Goal: Feedback & Contribution: Contribute content

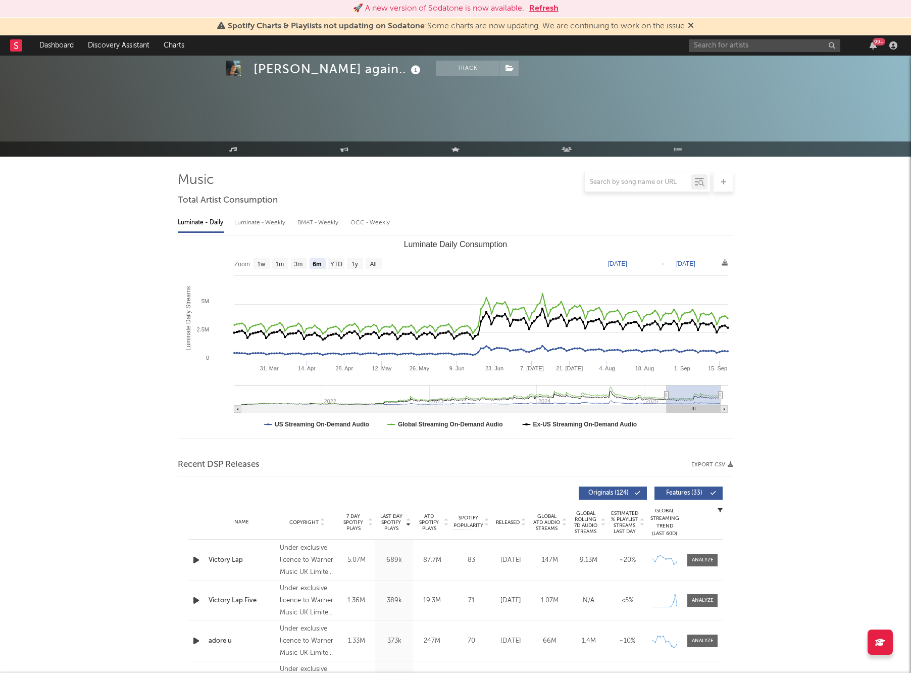
select select "6m"
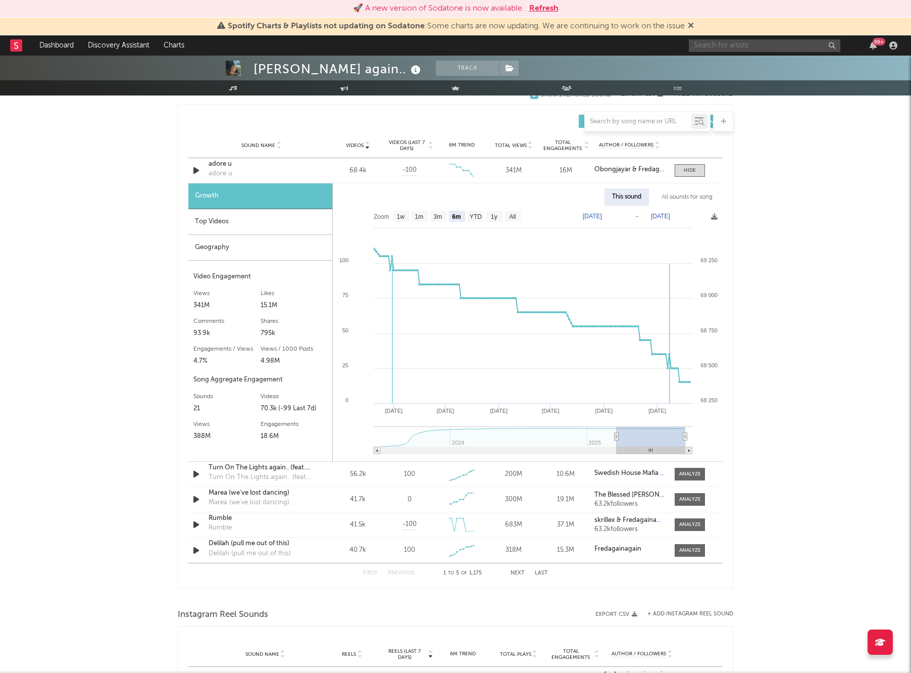
click at [722, 43] on input "text" at bounding box center [764, 45] width 151 height 13
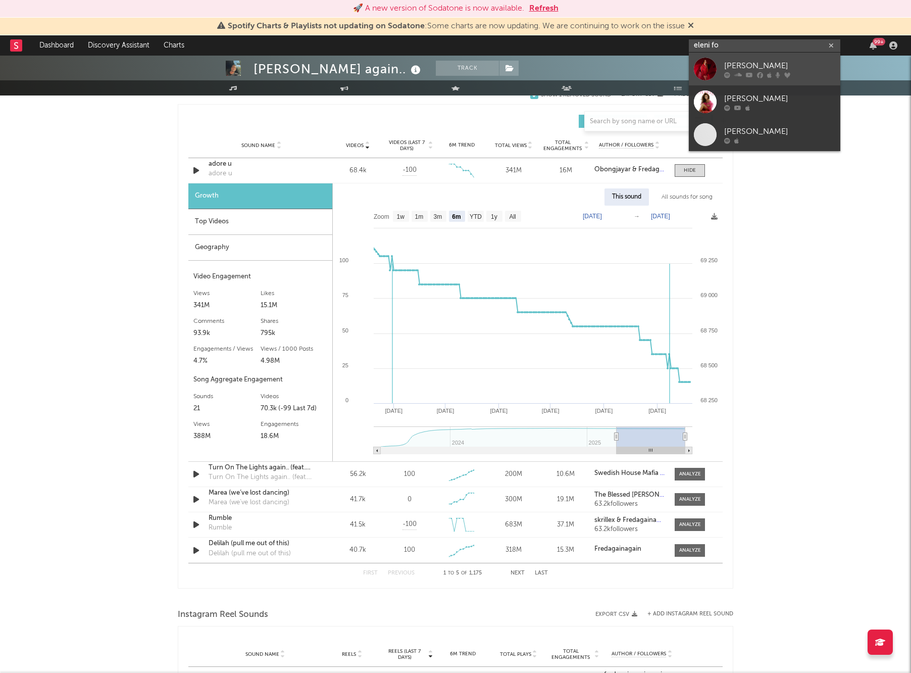
type input "eleni fo"
click at [763, 58] on link "Eleni Foureira" at bounding box center [764, 69] width 151 height 33
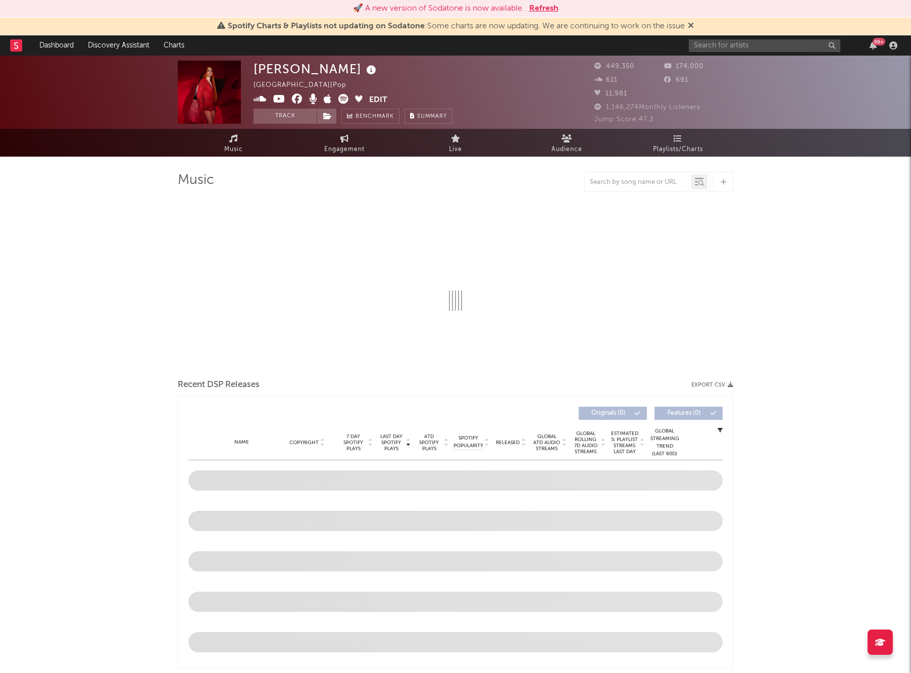
select select "6m"
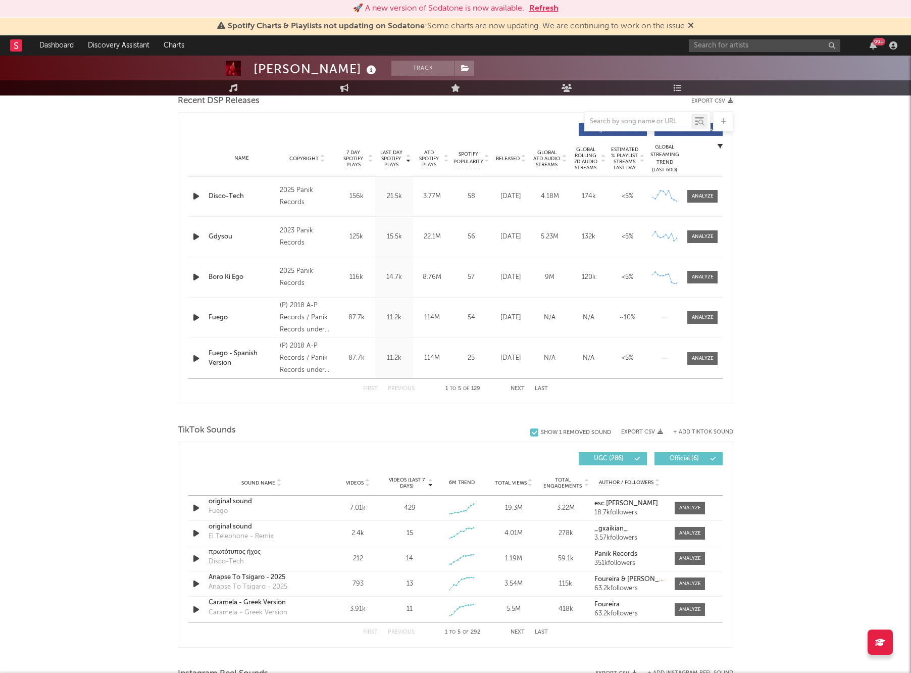
scroll to position [418, 0]
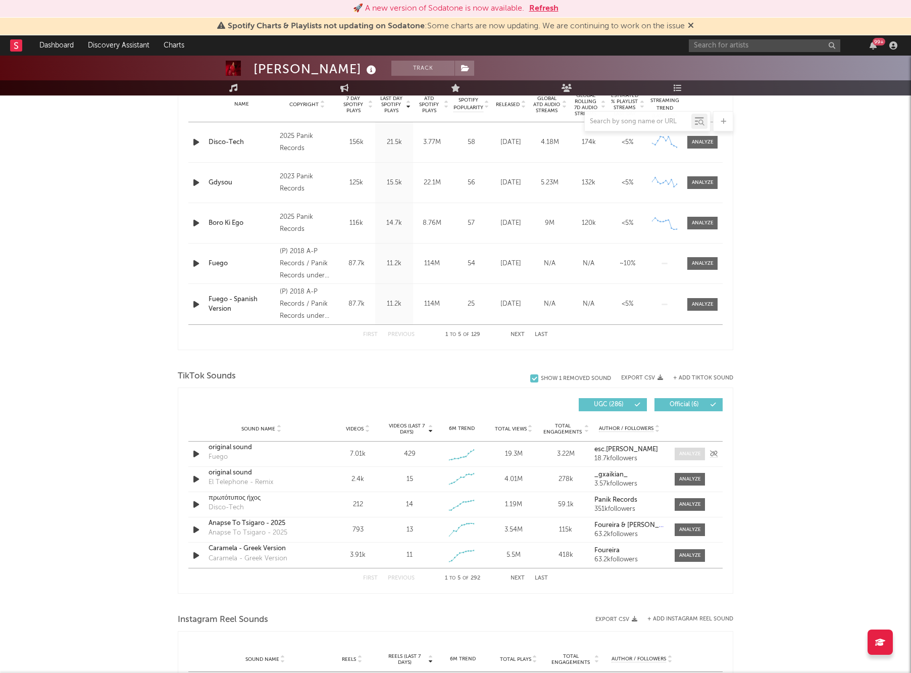
click at [696, 453] on div at bounding box center [690, 454] width 22 height 8
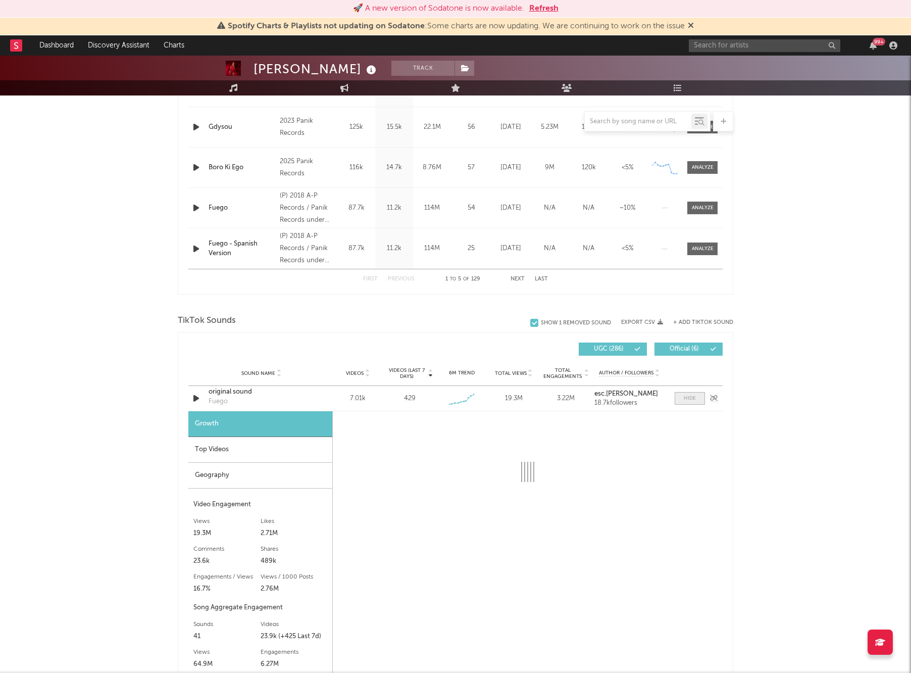
scroll to position [477, 0]
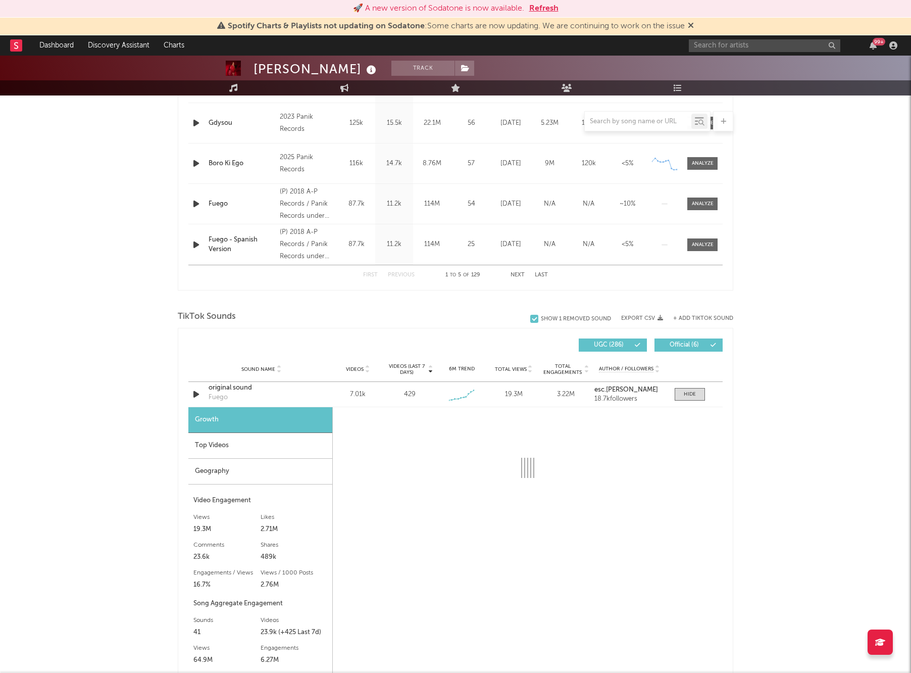
select select "6m"
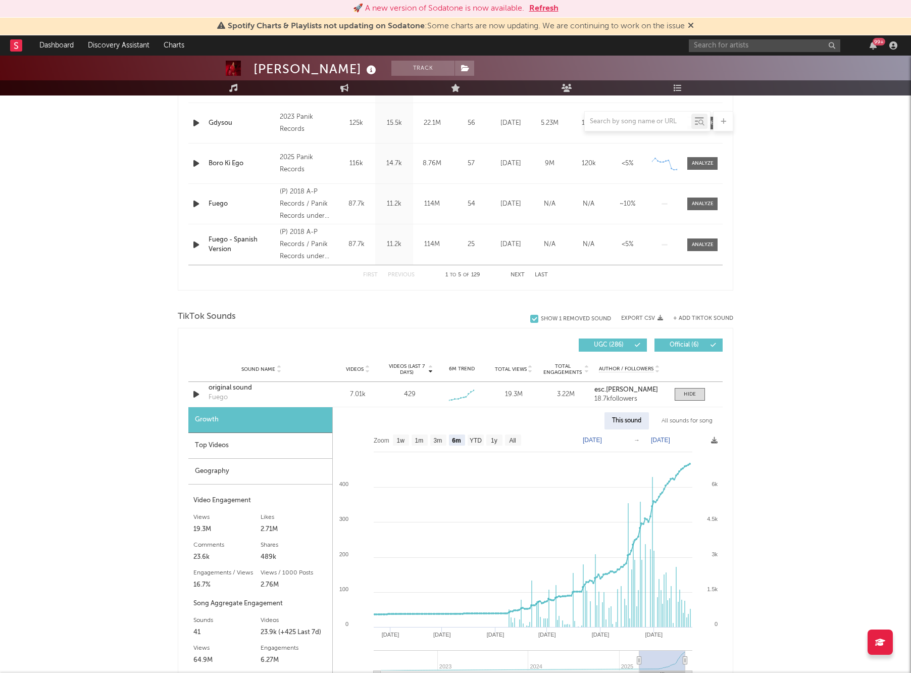
click at [277, 439] on div "Top Videos" at bounding box center [260, 446] width 144 height 26
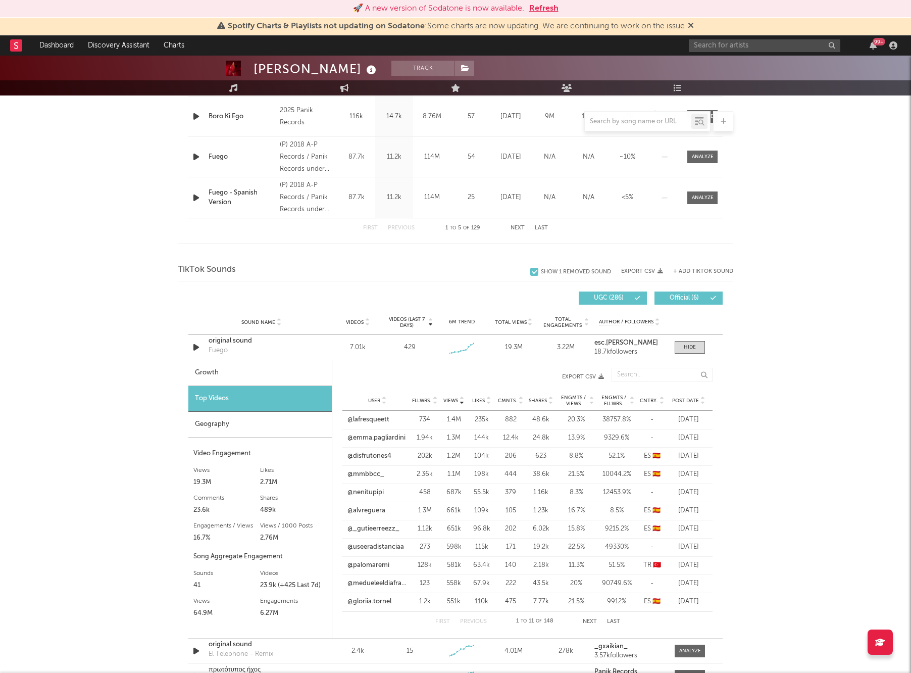
scroll to position [525, 0]
click at [374, 417] on link "@lafresqueett" at bounding box center [368, 419] width 42 height 10
click at [432, 401] on icon at bounding box center [434, 402] width 5 height 4
click at [363, 420] on link "@alvreguera" at bounding box center [367, 419] width 38 height 10
click at [728, 41] on input "text" at bounding box center [764, 45] width 151 height 13
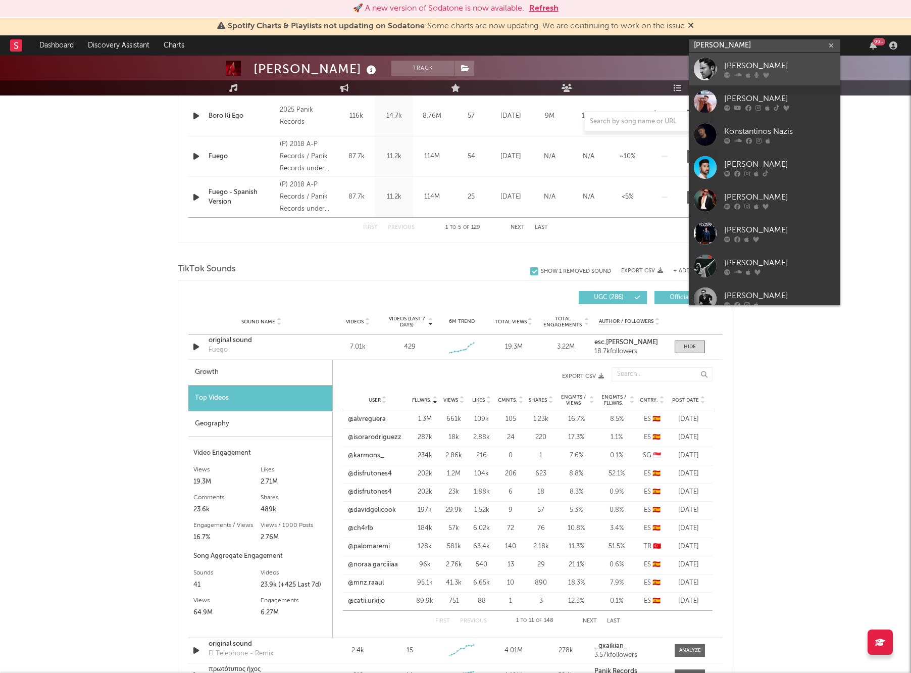
type input "Konstantinos"
click at [808, 57] on link "Konstantinos Argiros" at bounding box center [764, 69] width 151 height 33
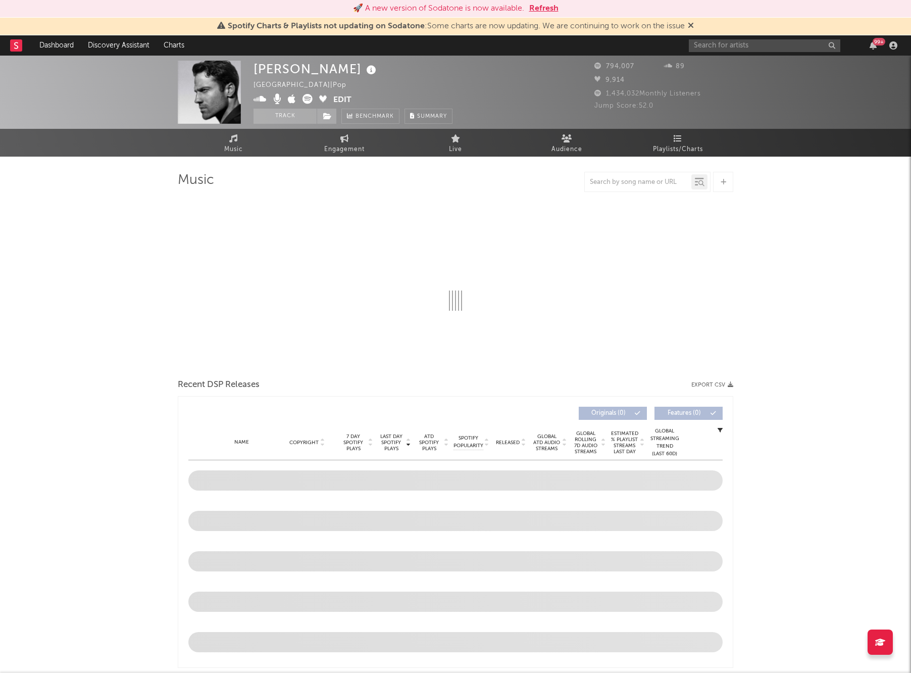
select select "6m"
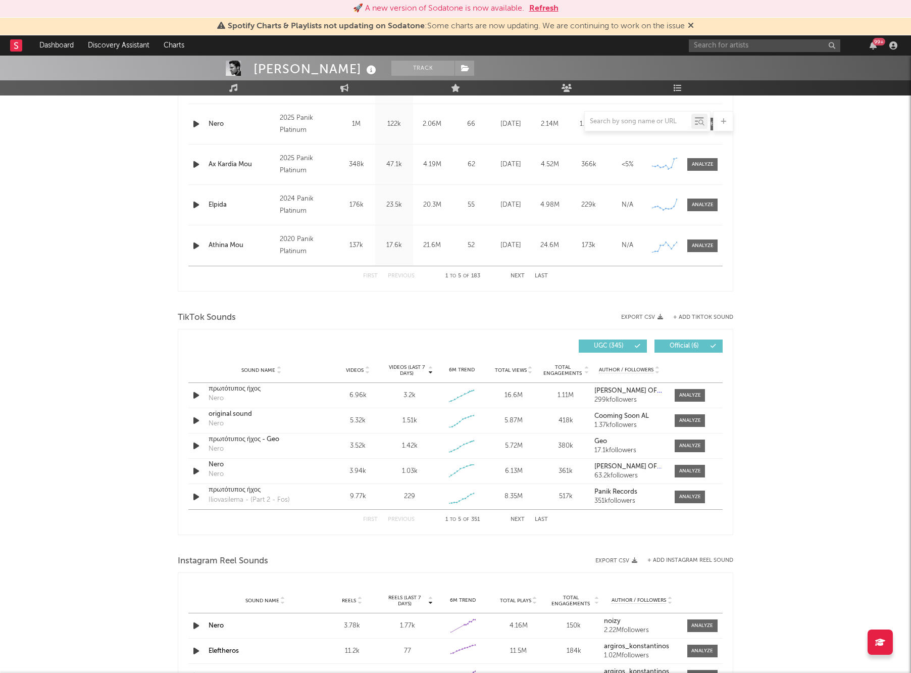
scroll to position [500, 0]
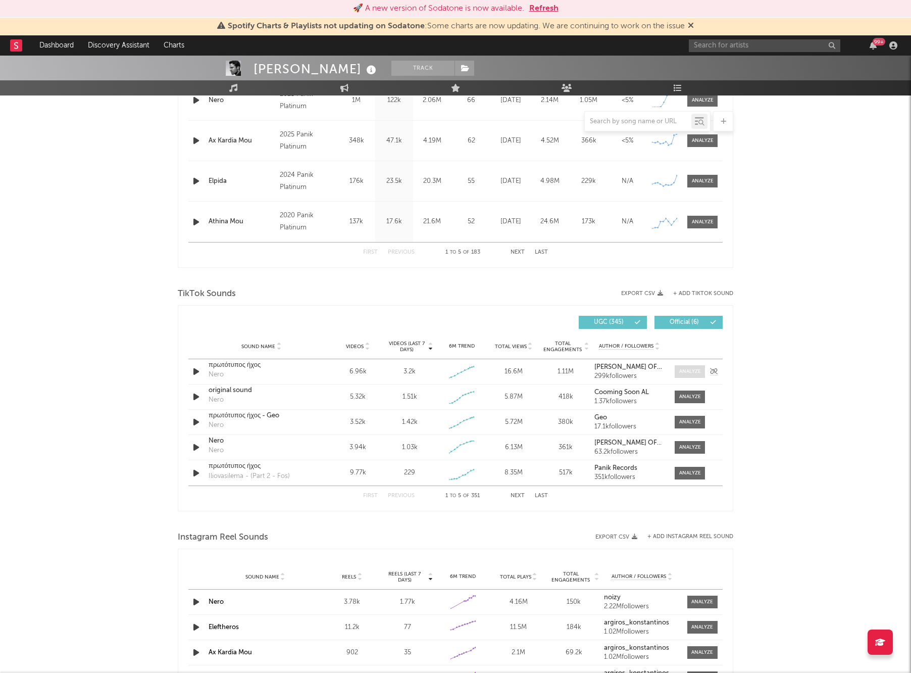
click at [694, 369] on div at bounding box center [690, 372] width 22 height 8
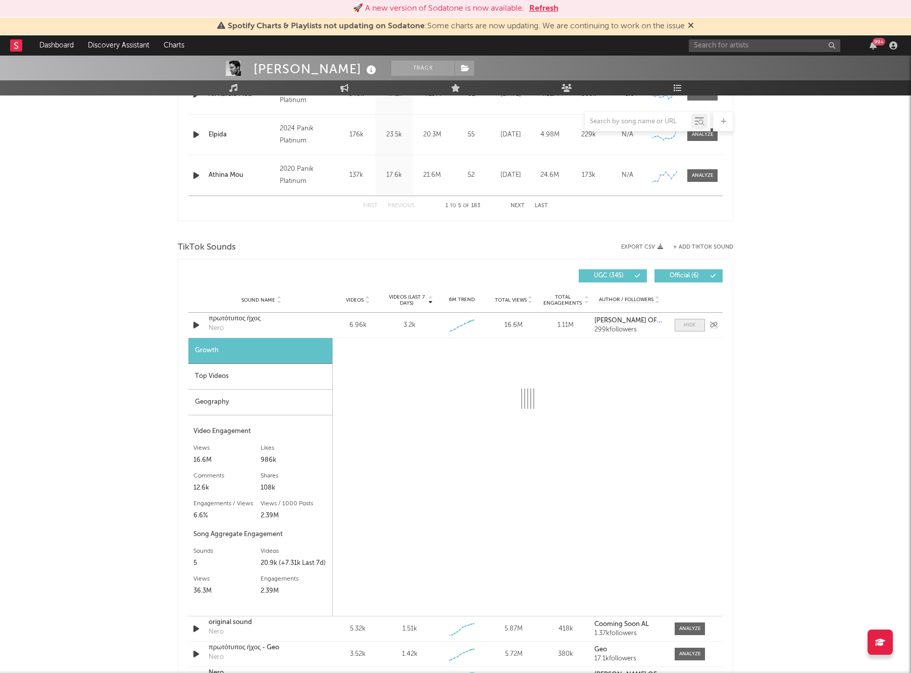
scroll to position [549, 0]
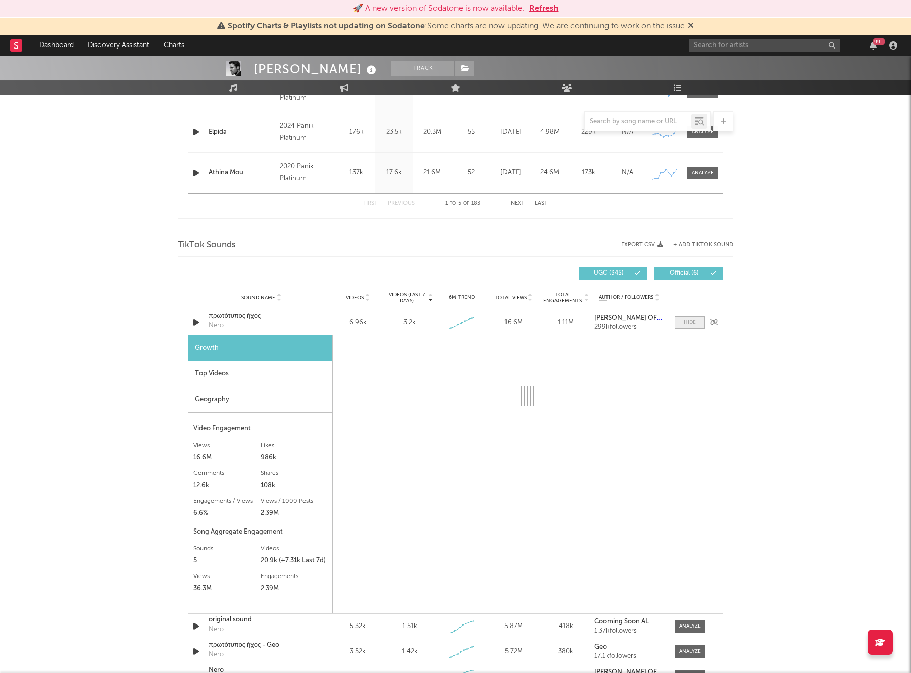
select select "1w"
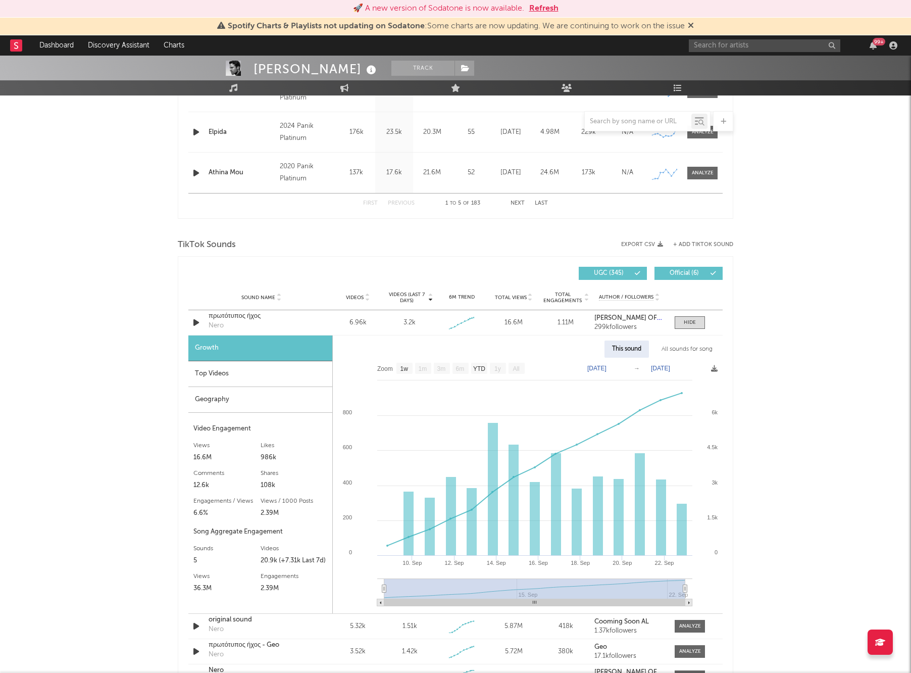
click at [243, 376] on div "Top Videos" at bounding box center [260, 374] width 144 height 26
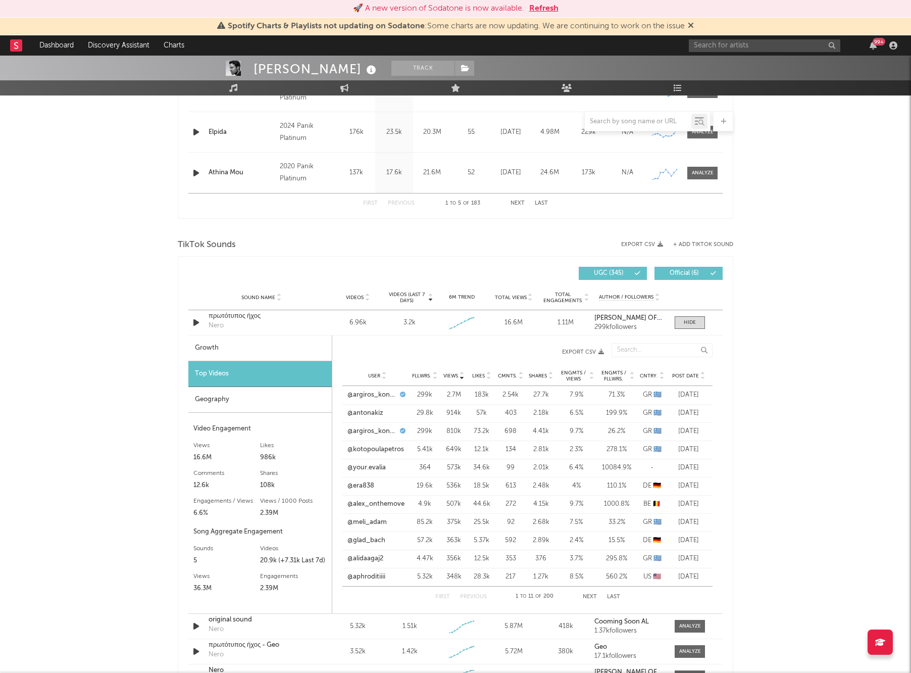
click at [432, 375] on div at bounding box center [434, 376] width 6 height 8
click at [380, 392] on link "@juststella___" at bounding box center [369, 395] width 44 height 10
click at [374, 411] on link "@tattoo_ervis" at bounding box center [368, 413] width 43 height 10
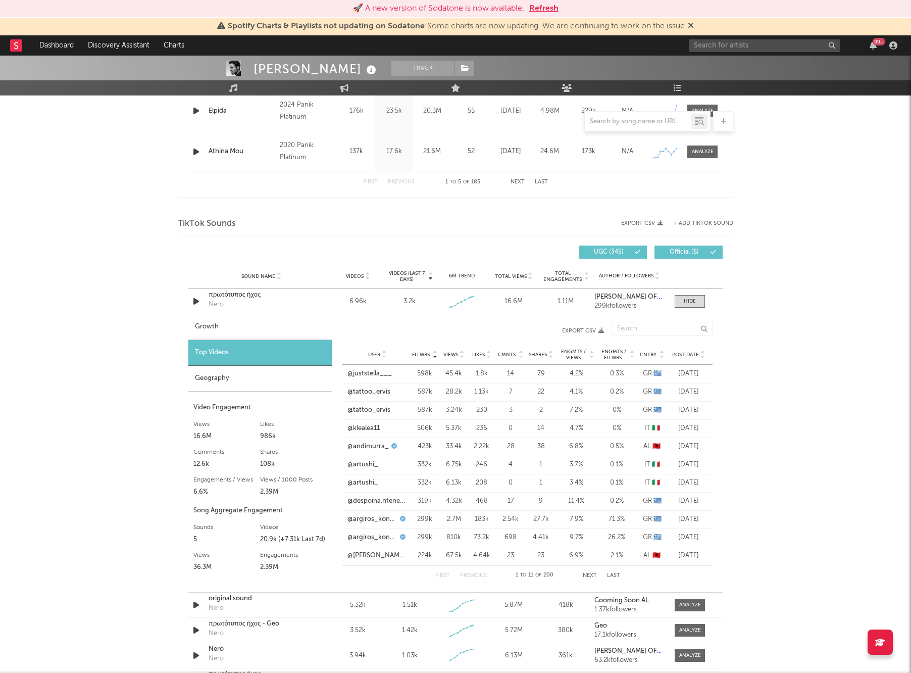
scroll to position [571, 0]
click at [658, 353] on div at bounding box center [661, 353] width 6 height 8
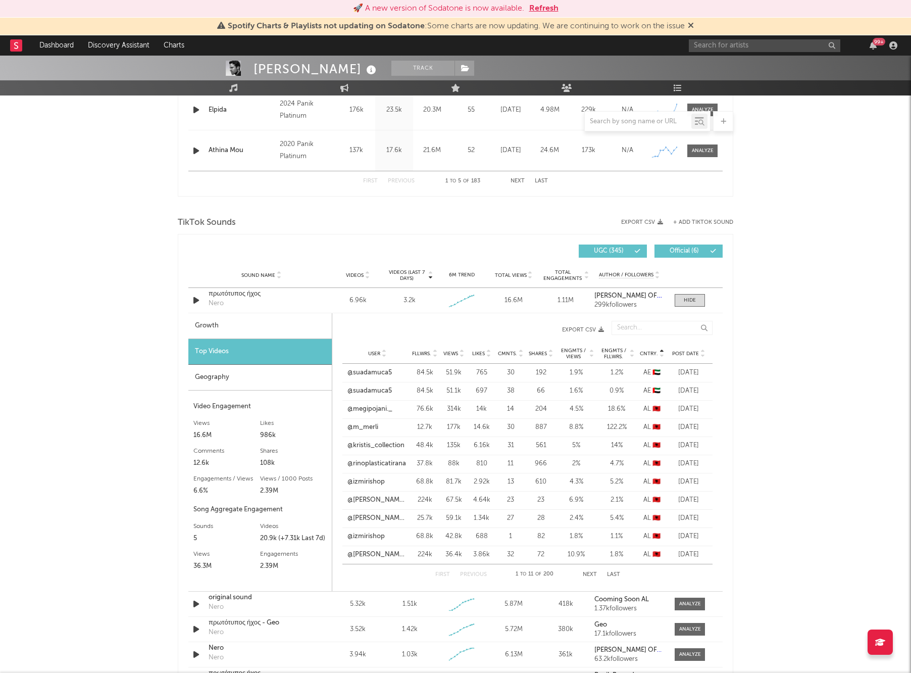
click at [689, 353] on span "Post Date" at bounding box center [685, 353] width 27 height 6
click at [588, 575] on button "Next" at bounding box center [590, 575] width 14 height 6
click at [478, 574] on button "Previous" at bounding box center [473, 575] width 27 height 6
click at [378, 539] on link "@loriskitchen__" at bounding box center [371, 536] width 49 height 10
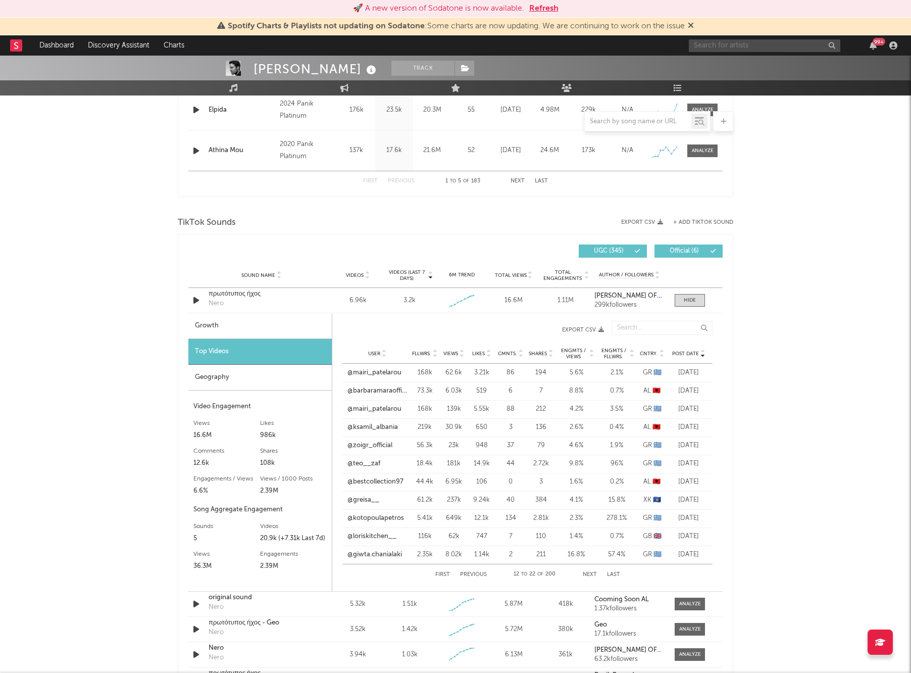
click at [733, 48] on input "text" at bounding box center [764, 45] width 151 height 13
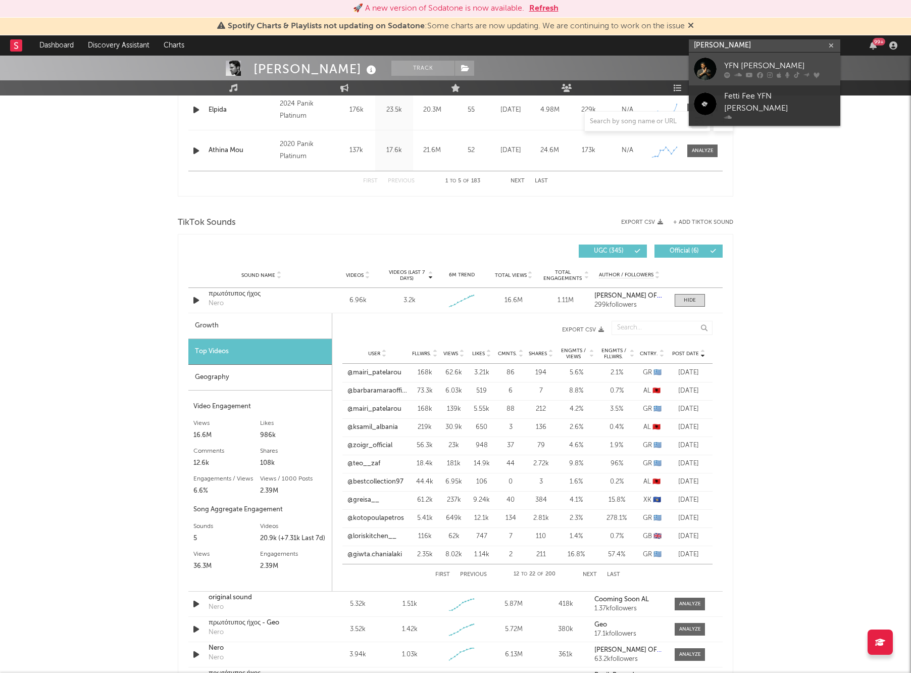
type input "yin lucci"
click at [800, 56] on link "YFN [PERSON_NAME]" at bounding box center [764, 69] width 151 height 33
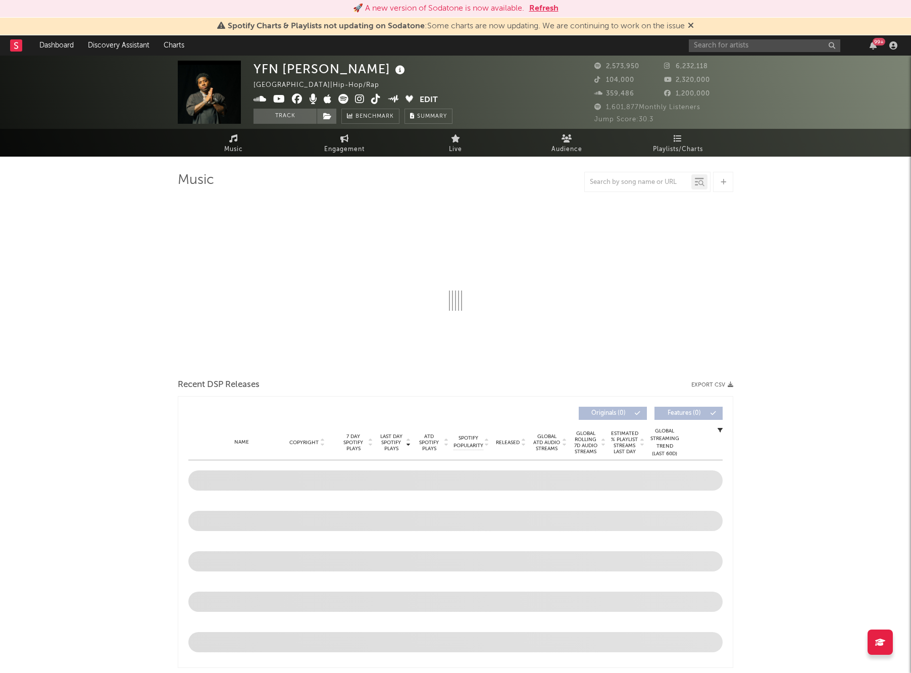
select select "6m"
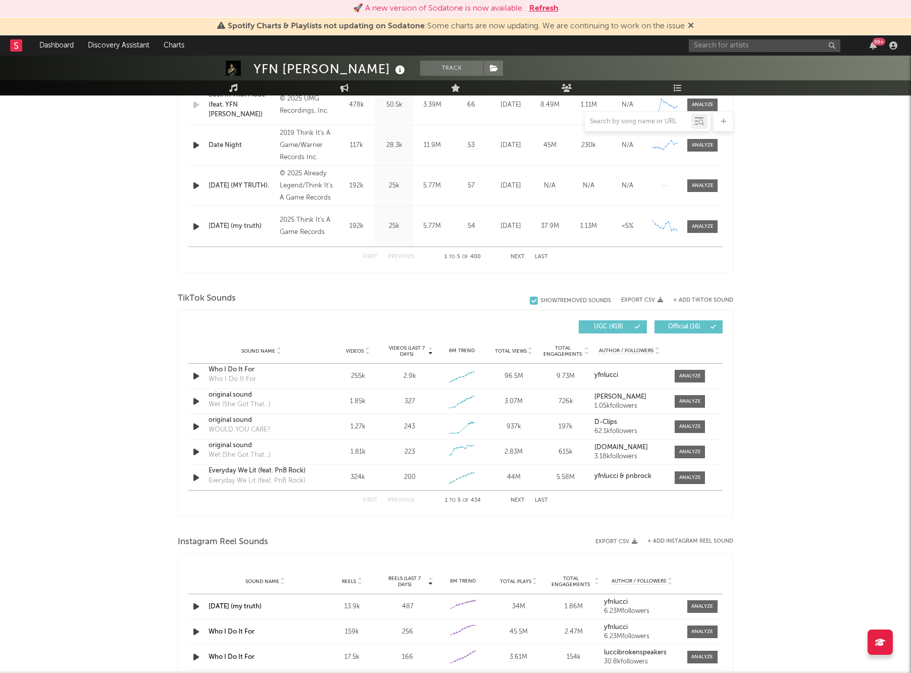
scroll to position [498, 0]
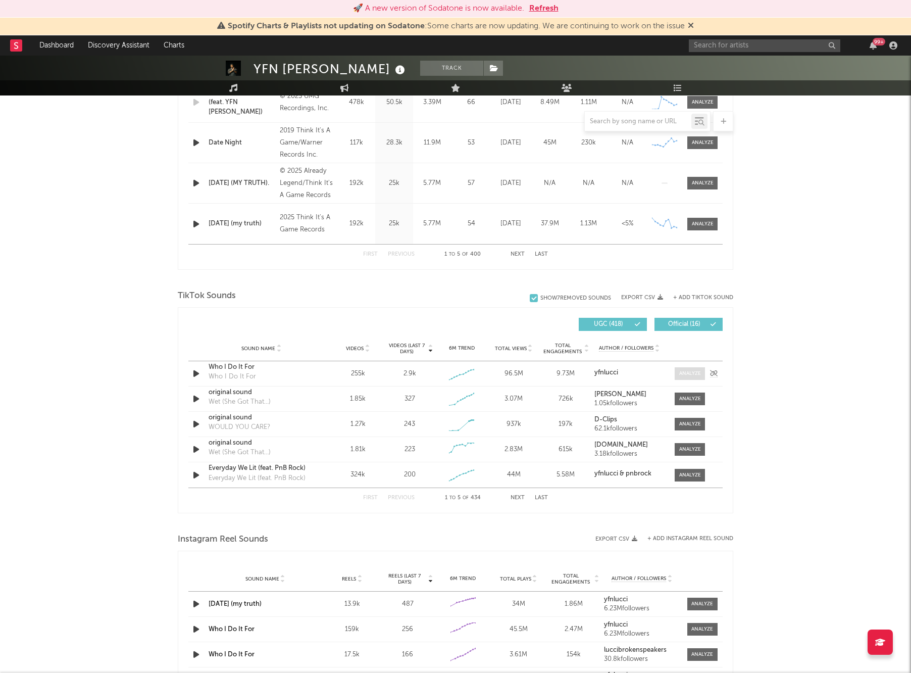
click at [693, 373] on div at bounding box center [690, 374] width 22 height 8
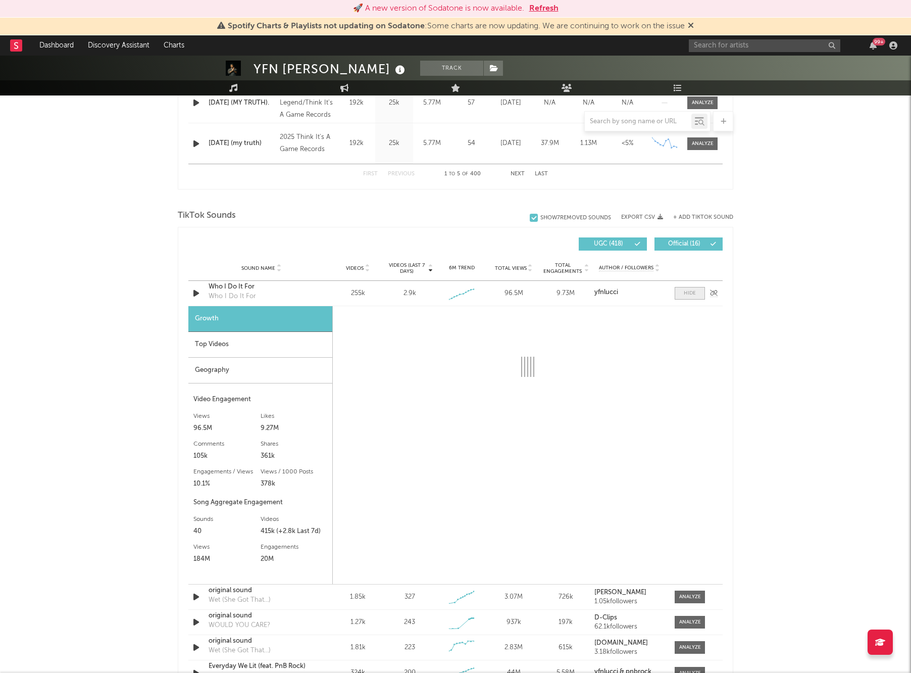
scroll to position [581, 0]
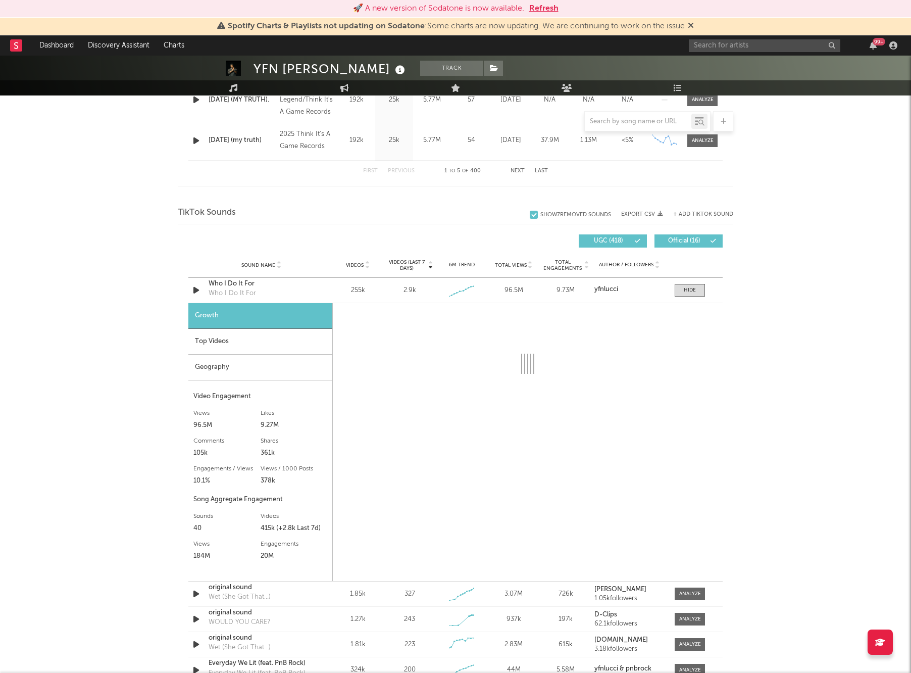
select select "6m"
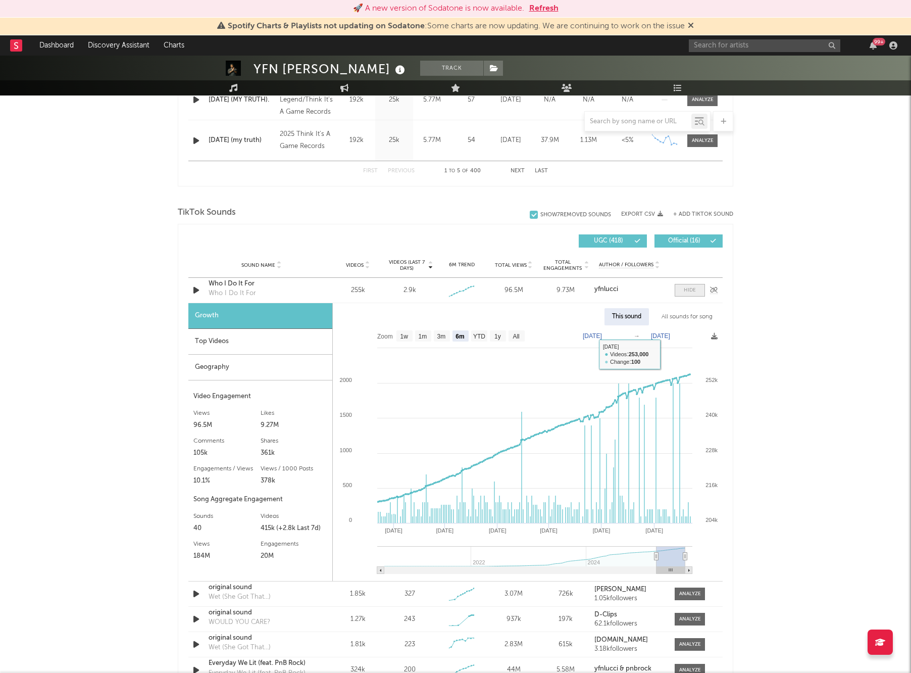
click at [695, 285] on span at bounding box center [690, 290] width 30 height 13
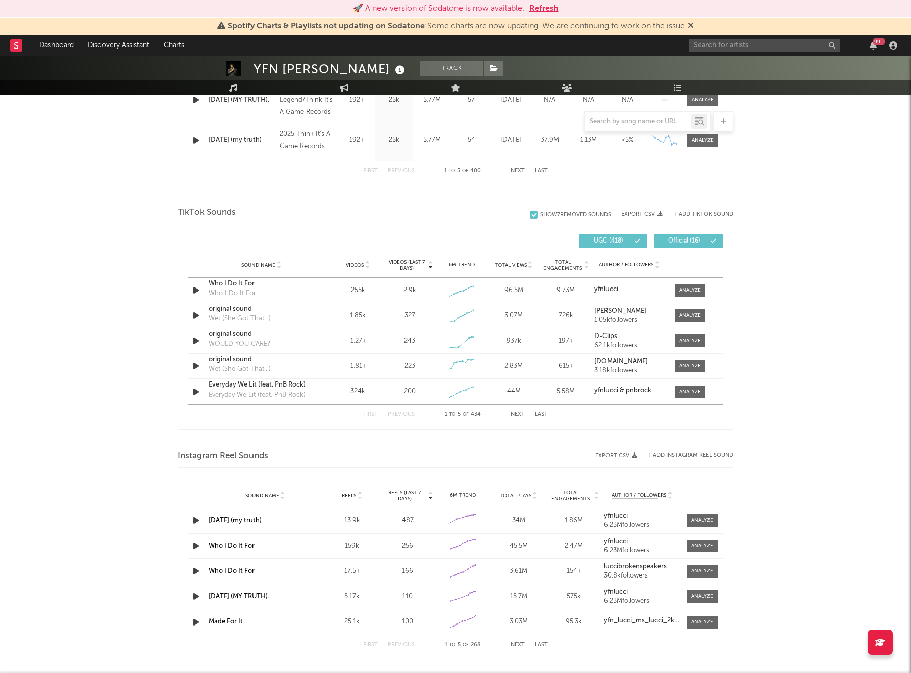
click at [809, 375] on div "YFN Lucci Track United States | Hip-Hop/Rap Edit Track Benchmark Summary 2,573,…" at bounding box center [455, 301] width 911 height 1655
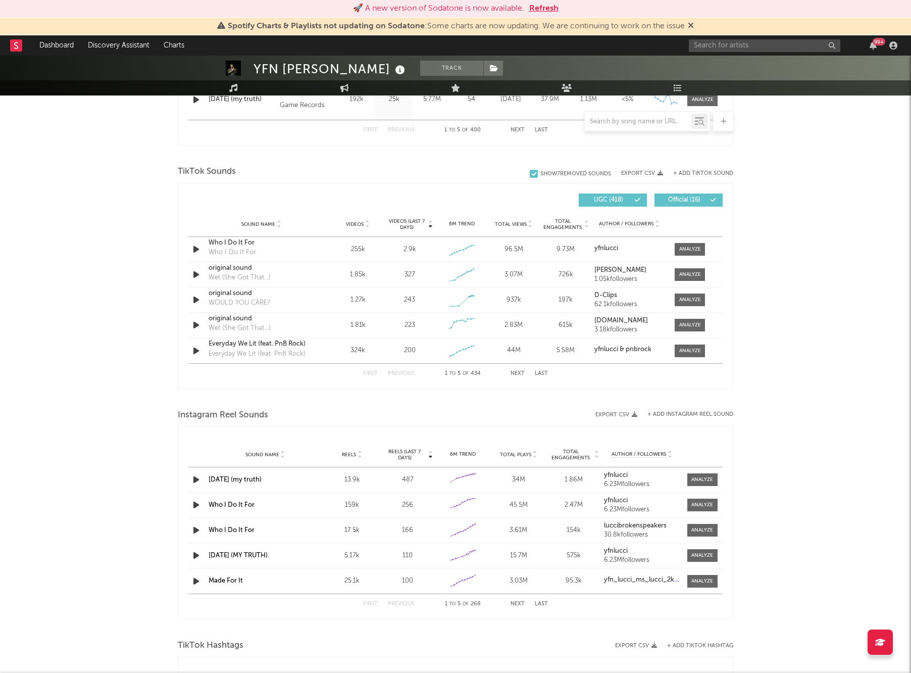
scroll to position [621, 0]
click at [850, 378] on div "YFN Lucci Track United States | Hip-Hop/Rap Edit Track Benchmark Summary 2,573,…" at bounding box center [455, 262] width 911 height 1655
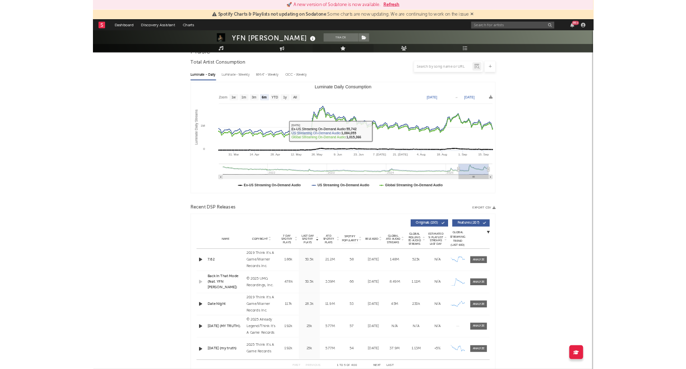
scroll to position [48, 0]
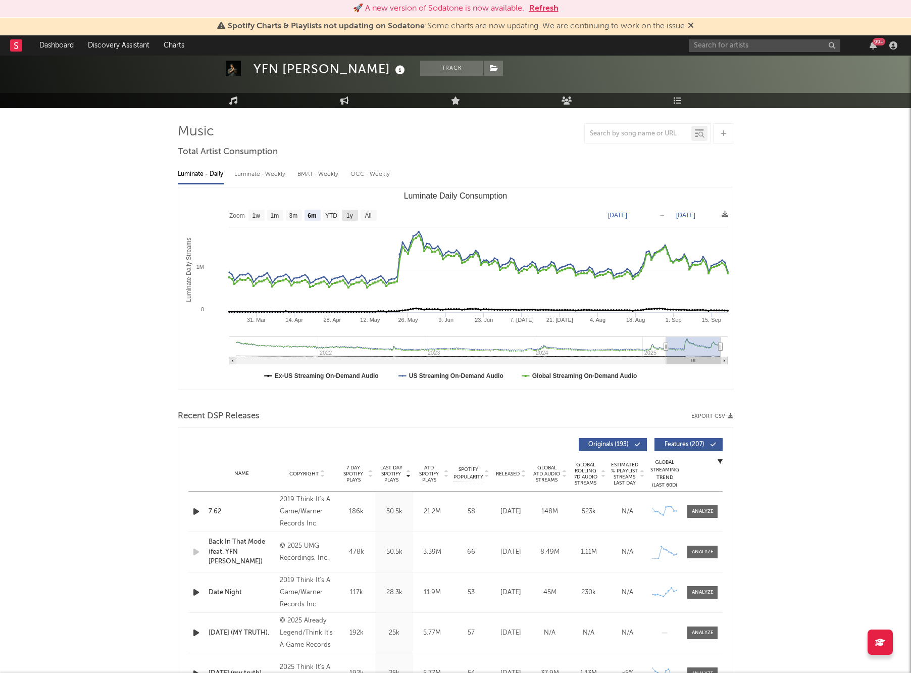
click at [352, 217] on text "1y" at bounding box center [349, 215] width 7 height 7
select select "1y"
type input "2024-09-21"
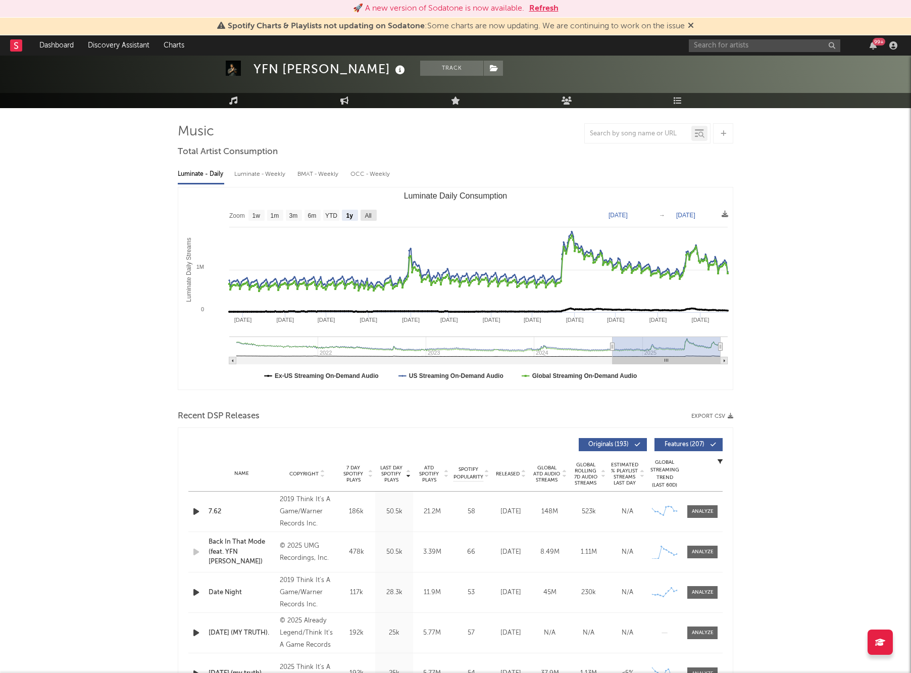
click at [370, 219] on text "All" at bounding box center [368, 215] width 7 height 7
select select "All"
type input "2021-03-31"
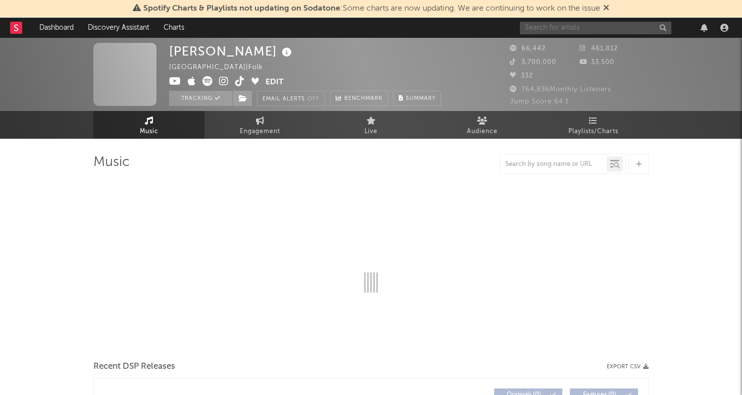
click at [582, 28] on input "text" at bounding box center [595, 28] width 151 height 13
select select "6m"
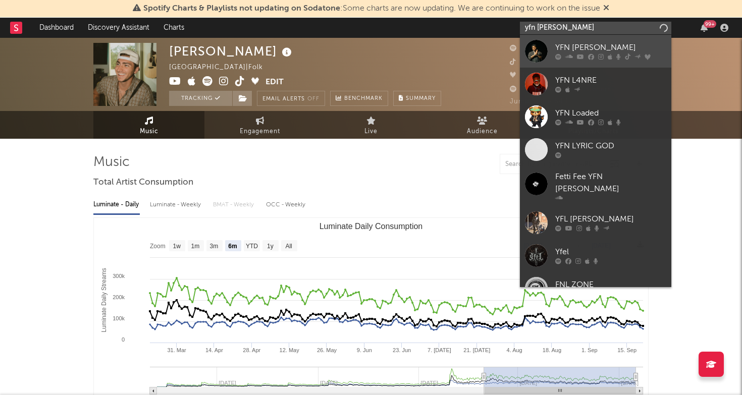
type input "yfn [PERSON_NAME]"
click at [584, 42] on div "YFN [PERSON_NAME]" at bounding box center [610, 48] width 111 height 12
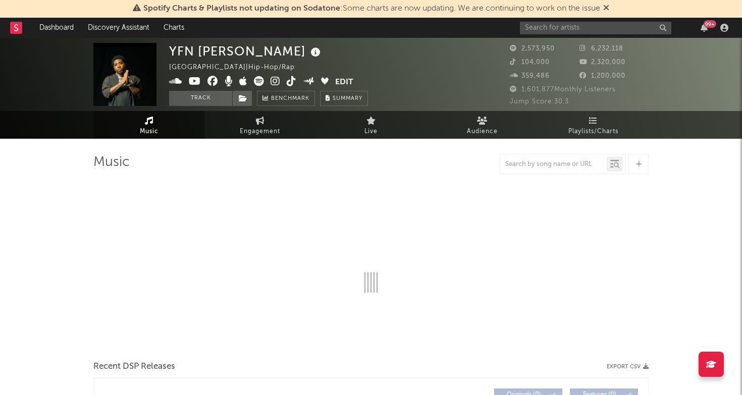
select select "6m"
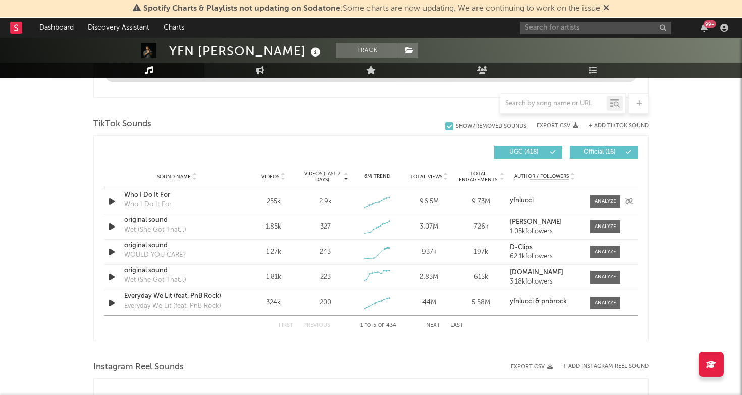
scroll to position [630, 0]
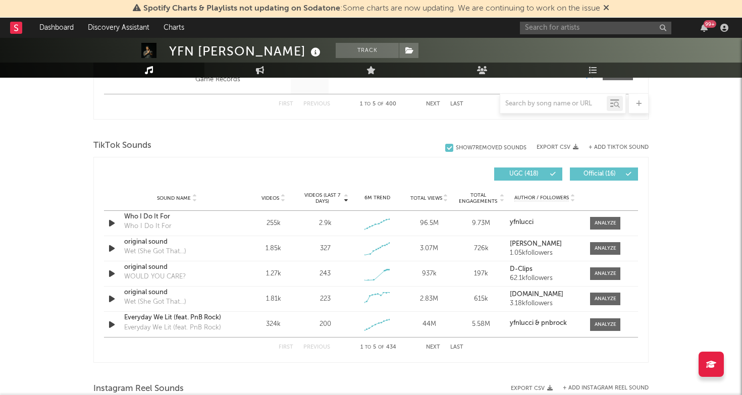
click at [623, 144] on div "+ Add TikTok Sound" at bounding box center [614, 147] width 70 height 10
click at [604, 147] on button "+ Add TikTok Sound" at bounding box center [619, 148] width 60 height 6
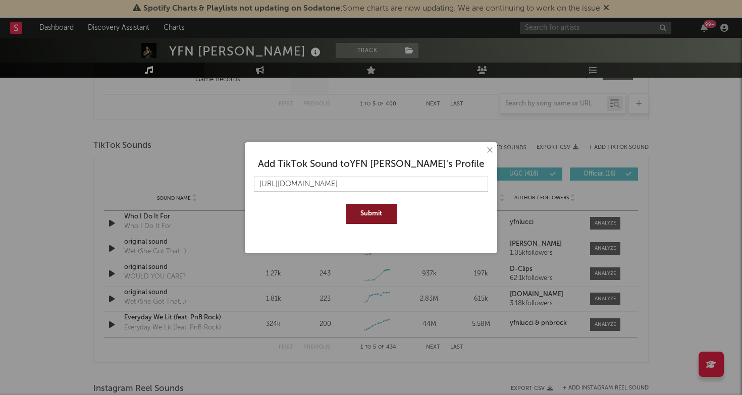
type input "[URL][DOMAIN_NAME]"
click at [367, 215] on button "Submit" at bounding box center [371, 214] width 51 height 20
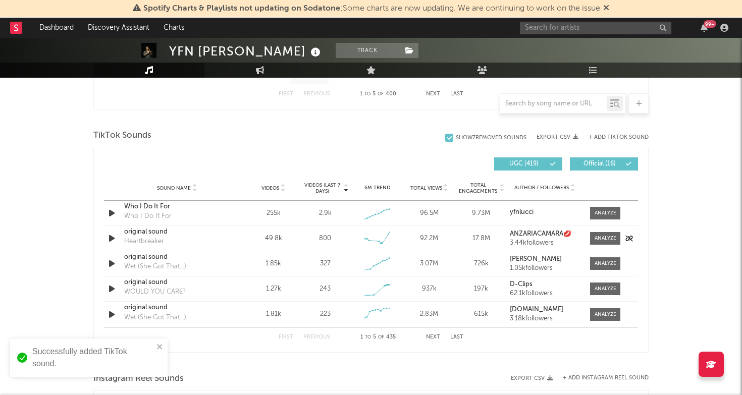
scroll to position [641, 0]
click at [608, 232] on span at bounding box center [605, 238] width 30 height 13
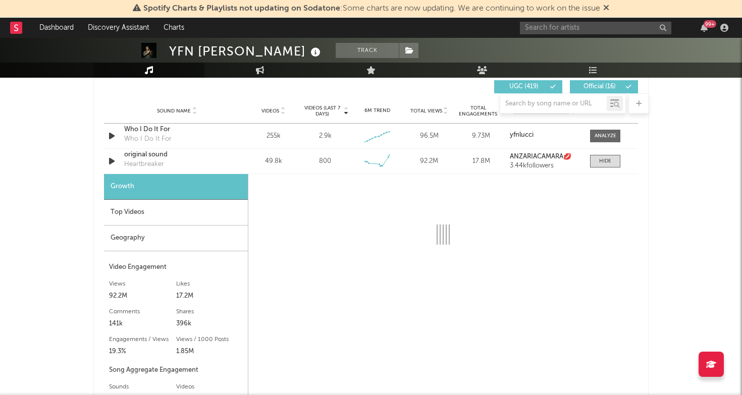
scroll to position [707, 0]
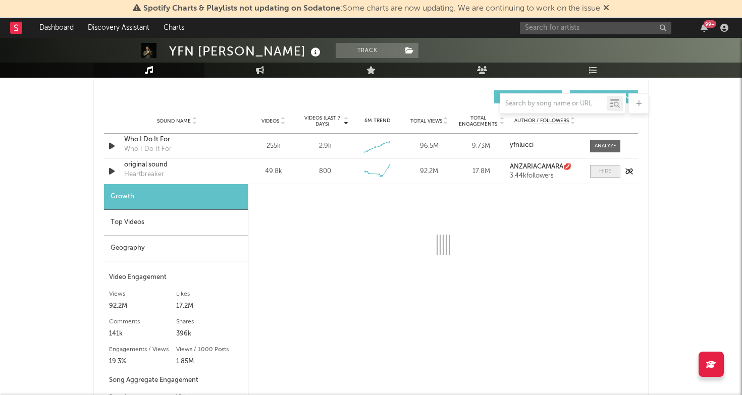
click at [604, 174] on div at bounding box center [605, 172] width 12 height 8
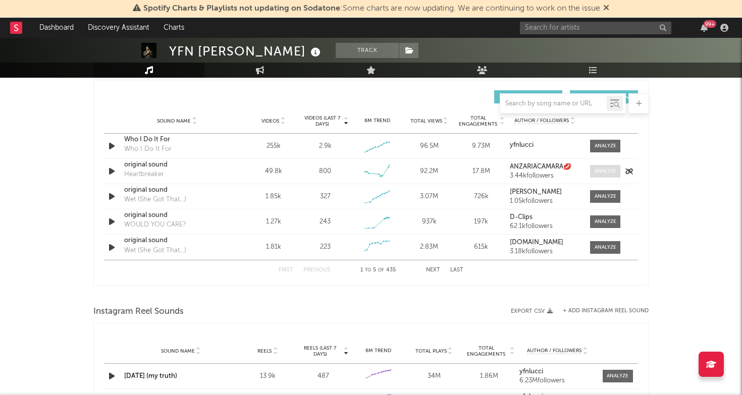
click at [604, 174] on div at bounding box center [606, 172] width 22 height 8
select select "6m"
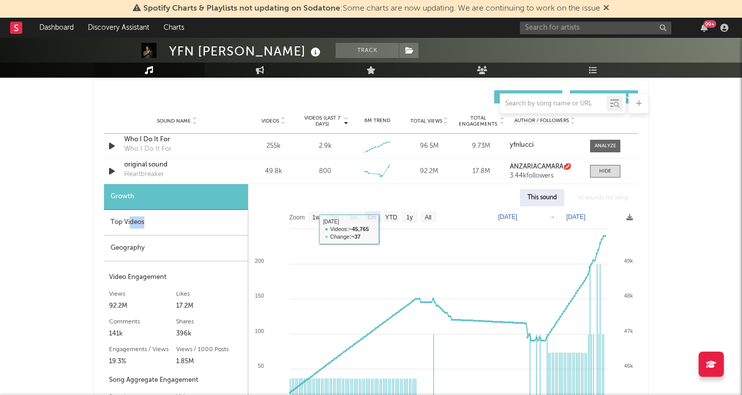
click at [132, 225] on div "Top Videos" at bounding box center [176, 223] width 144 height 26
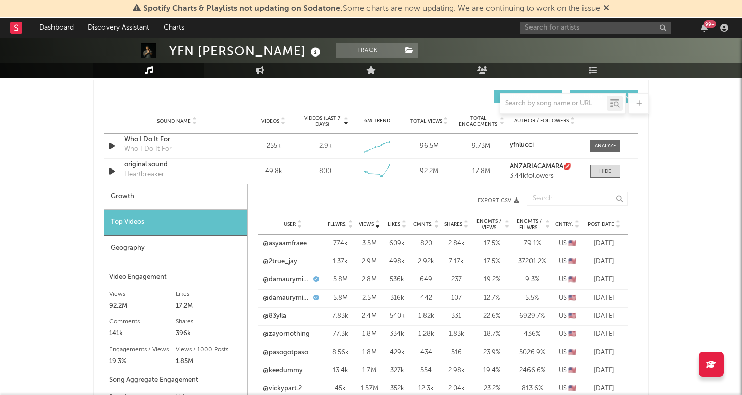
click at [602, 223] on span "Post Date" at bounding box center [601, 225] width 27 height 6
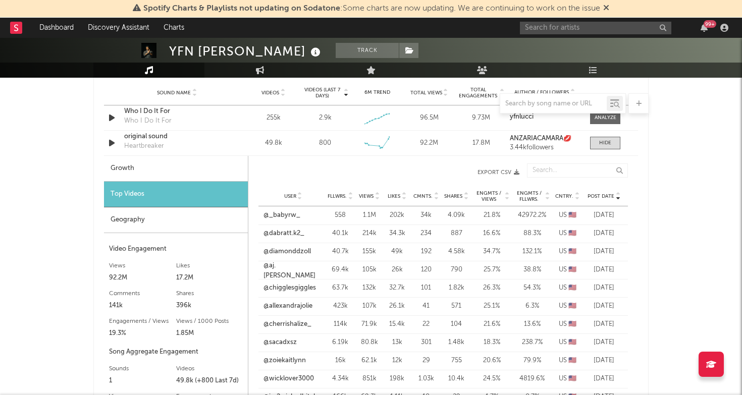
scroll to position [736, 0]
click at [293, 234] on link "@dabratt.k2_" at bounding box center [284, 233] width 41 height 10
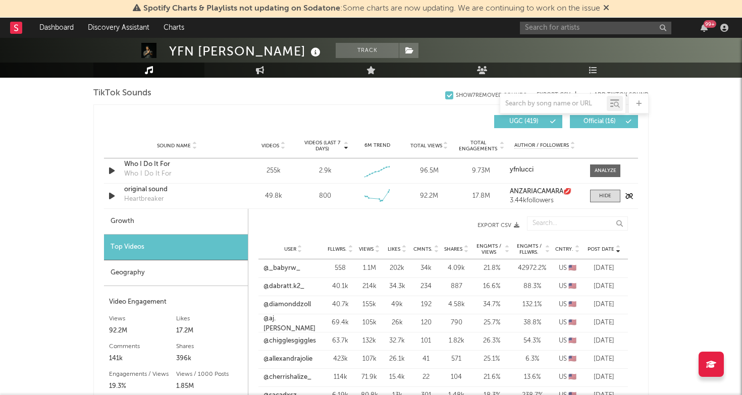
scroll to position [677, 0]
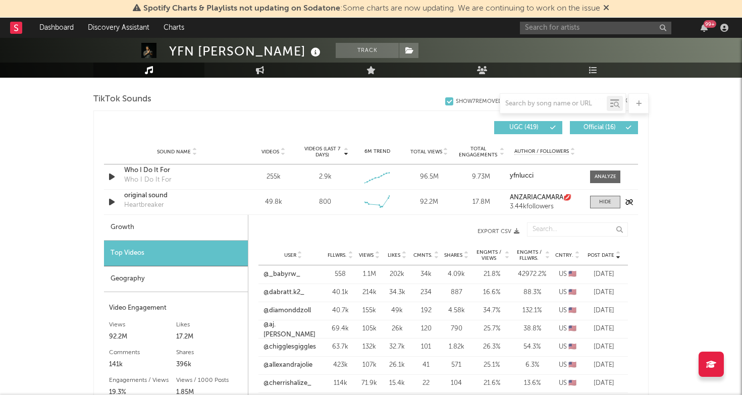
click at [605, 209] on div "Sound Name original sound Heartbreaker Videos 49.8k Videos (last 7 days) 800 We…" at bounding box center [371, 202] width 534 height 25
click at [607, 202] on div at bounding box center [605, 202] width 12 height 8
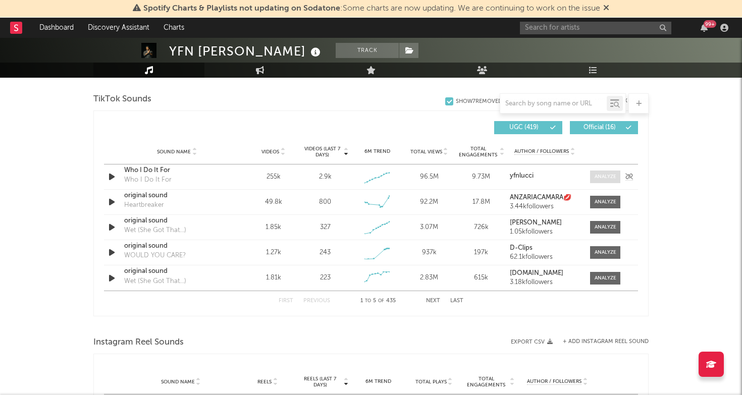
click at [612, 176] on div at bounding box center [606, 177] width 22 height 8
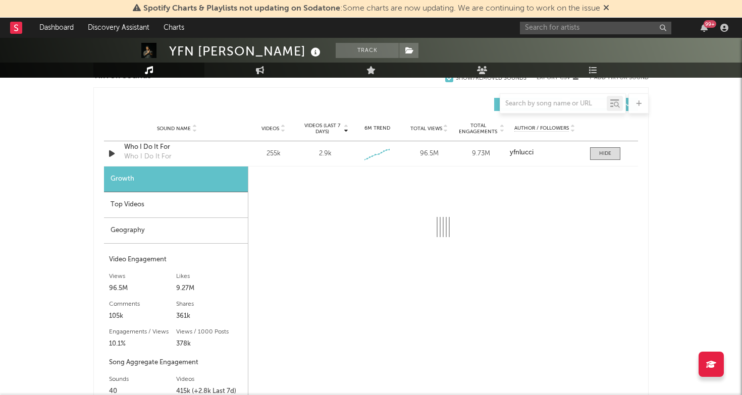
scroll to position [701, 0]
select select "6m"
